Goal: Find specific page/section: Find specific page/section

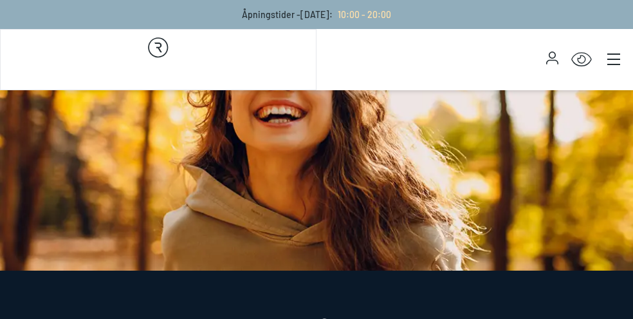
select select "NO"
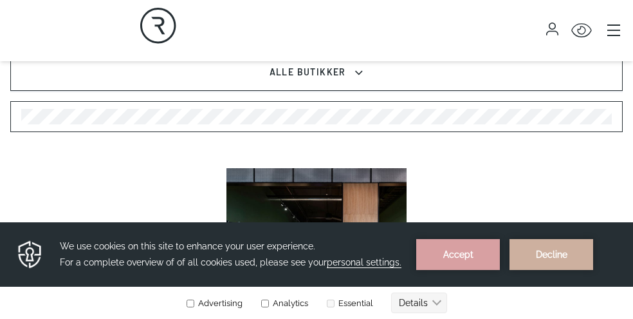
scroll to position [389, 0]
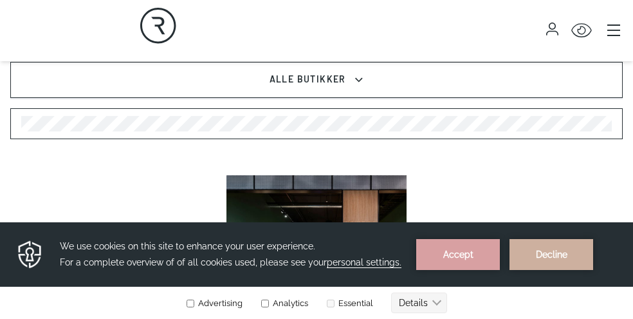
click at [21, 125] on div at bounding box center [316, 123] width 613 height 31
click at [21, 127] on div at bounding box center [316, 123] width 613 height 31
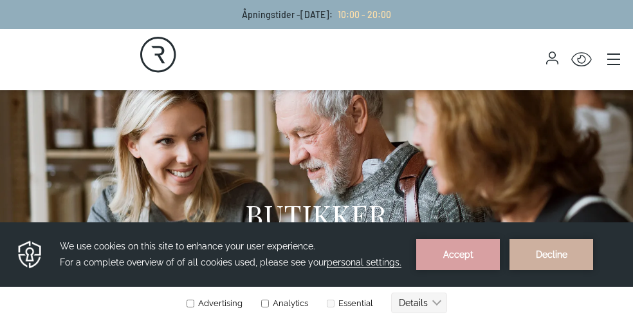
scroll to position [0, 0]
click at [554, 60] on icon "button" at bounding box center [552, 61] width 12 height 5
click at [551, 59] on icon "button" at bounding box center [552, 57] width 12 height 13
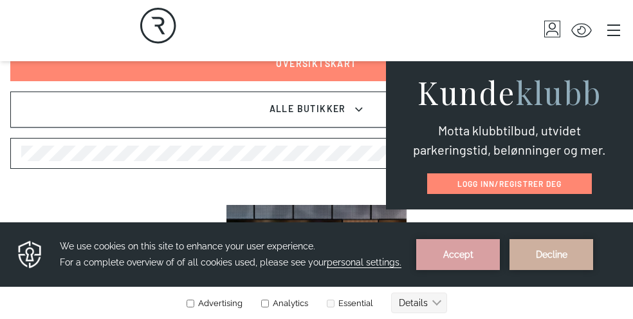
scroll to position [357, 0]
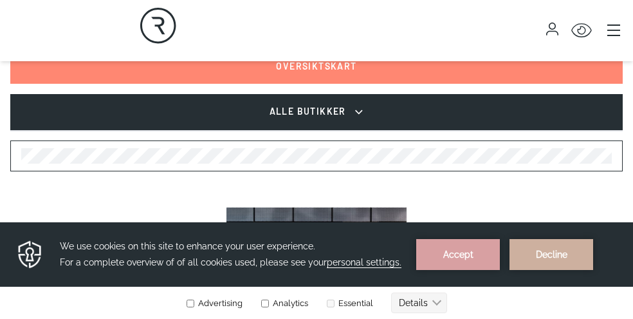
click at [358, 113] on icon at bounding box center [359, 112] width 8 height 5
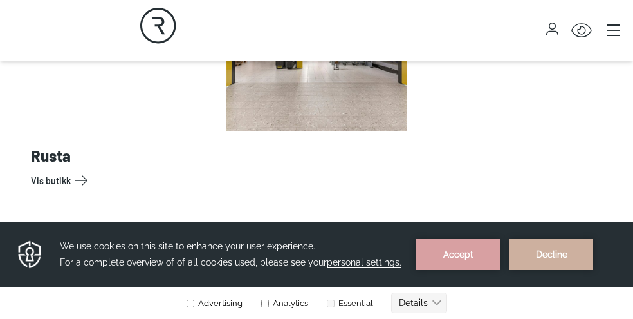
scroll to position [10351, 0]
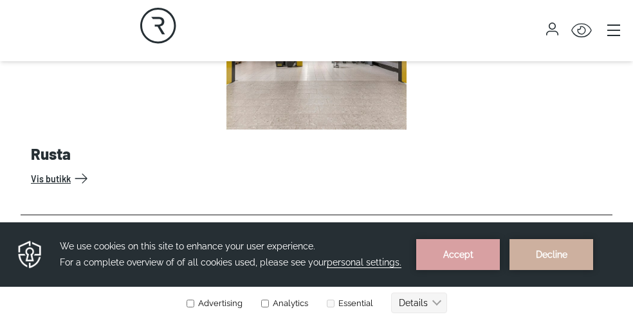
click at [55, 168] on link "Vis butikk" at bounding box center [319, 178] width 577 height 21
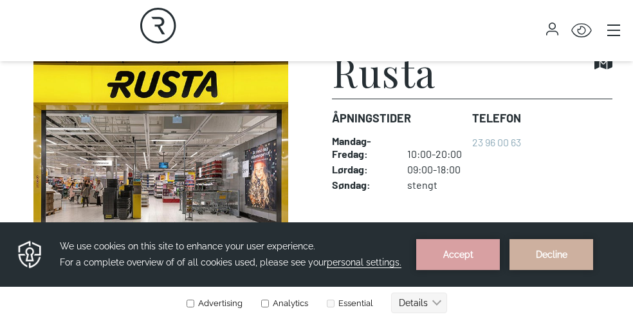
scroll to position [340, 0]
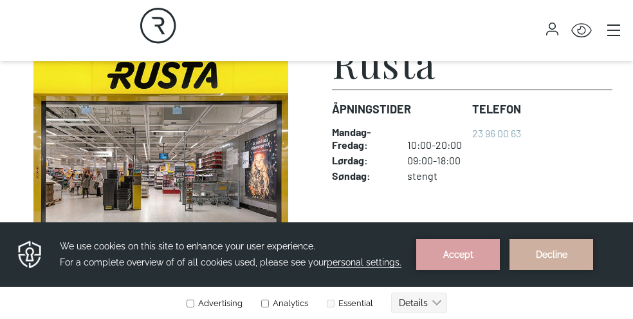
click at [48, 22] on div "Rortunet" at bounding box center [158, 30] width 317 height 61
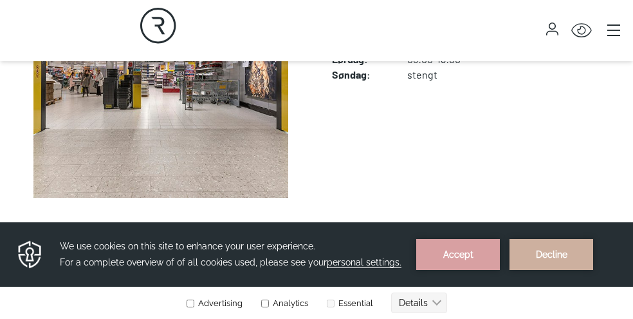
scroll to position [453, 0]
